Goal: Task Accomplishment & Management: Complete application form

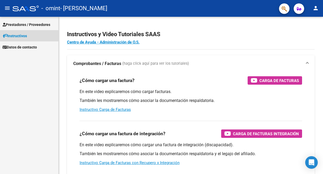
click at [24, 38] on span "Instructivos" at bounding box center [15, 36] width 24 height 6
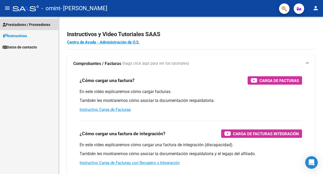
click at [36, 26] on span "Prestadores / Proveedores" at bounding box center [27, 25] width 48 height 6
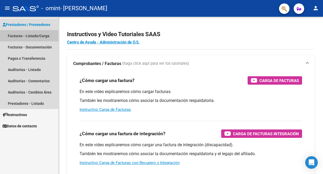
click at [36, 35] on link "Facturas - Listado/Carga" at bounding box center [29, 35] width 58 height 11
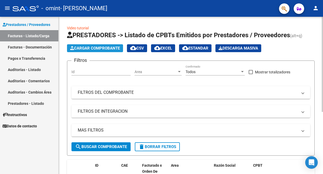
click at [112, 48] on span "Cargar Comprobante" at bounding box center [95, 48] width 50 height 5
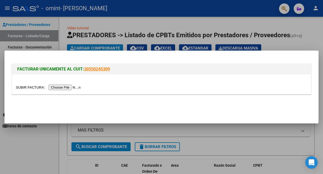
click at [77, 89] on input "file" at bounding box center [49, 86] width 66 height 5
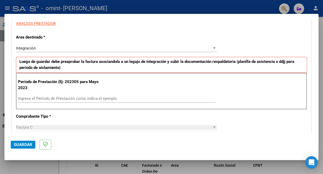
scroll to position [97, 0]
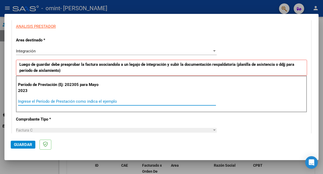
click at [109, 102] on input "Ingrese el Período de Prestación como indica el ejemplo" at bounding box center [117, 101] width 198 height 5
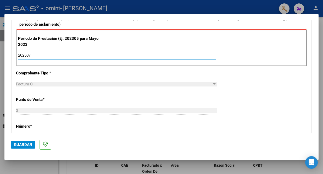
scroll to position [143, 0]
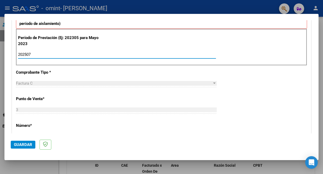
type input "202507"
click at [134, 81] on div "Factura C" at bounding box center [114, 83] width 196 height 5
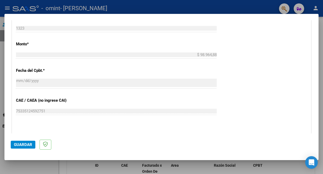
scroll to position [252, 0]
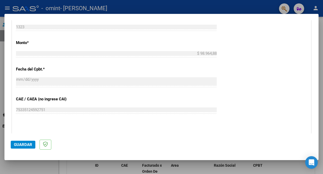
click at [25, 144] on span "Guardar" at bounding box center [23, 144] width 18 height 5
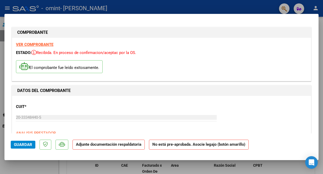
click at [91, 145] on strong "Adjunte documentación respaldatoria" at bounding box center [108, 144] width 65 height 5
click at [26, 143] on span "Guardar" at bounding box center [23, 144] width 18 height 5
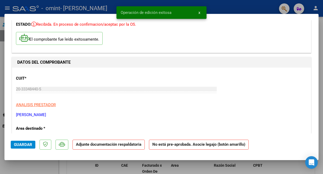
scroll to position [34, 0]
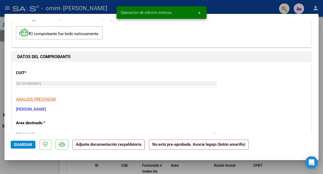
click at [121, 145] on strong "Adjunte documentación respaldatoria" at bounding box center [108, 144] width 65 height 5
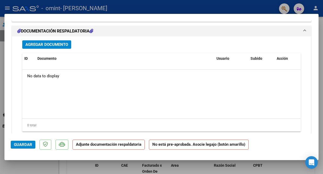
scroll to position [496, 0]
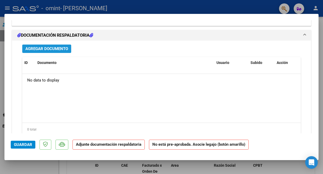
click at [61, 48] on span "Agregar Documento" at bounding box center [46, 49] width 43 height 5
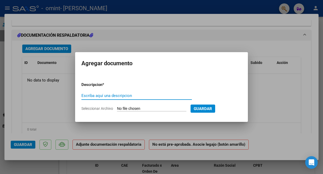
click at [128, 96] on input "Escriba aquí una descripcion" at bounding box center [136, 95] width 110 height 5
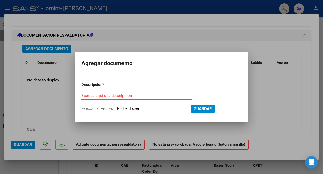
click at [157, 109] on input "Seleccionar Archivo" at bounding box center [151, 108] width 69 height 5
type input "C:\fakepath\[PERSON_NAME] asistencia 7-25.pdf"
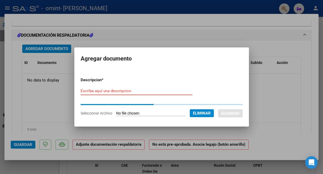
click at [144, 91] on input "Escriba aquí una descripcion" at bounding box center [137, 90] width 112 height 5
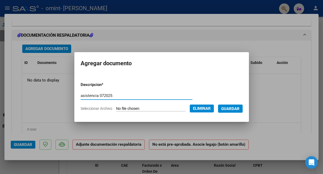
type input "asistencia 072025"
click at [236, 109] on span "Guardar" at bounding box center [230, 108] width 18 height 5
